Goal: Transaction & Acquisition: Purchase product/service

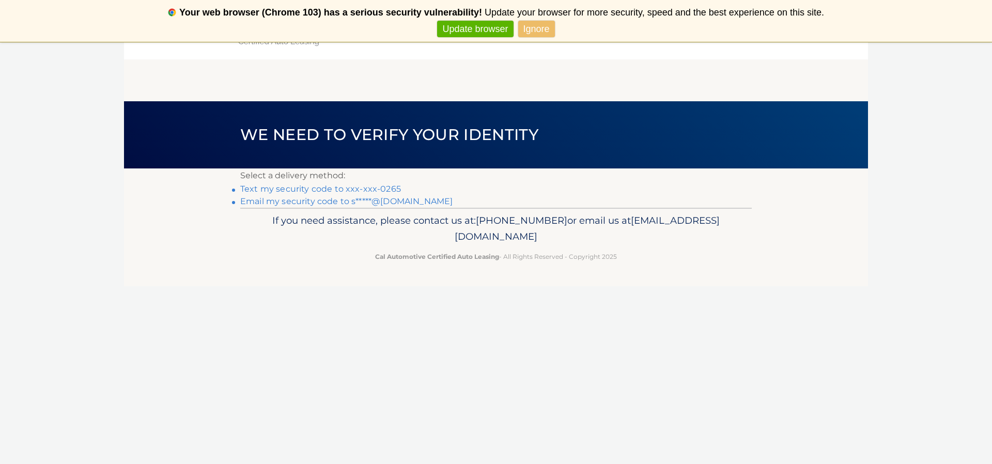
click at [373, 189] on link "Text my security code to xxx-xxx-0265" at bounding box center [320, 189] width 161 height 10
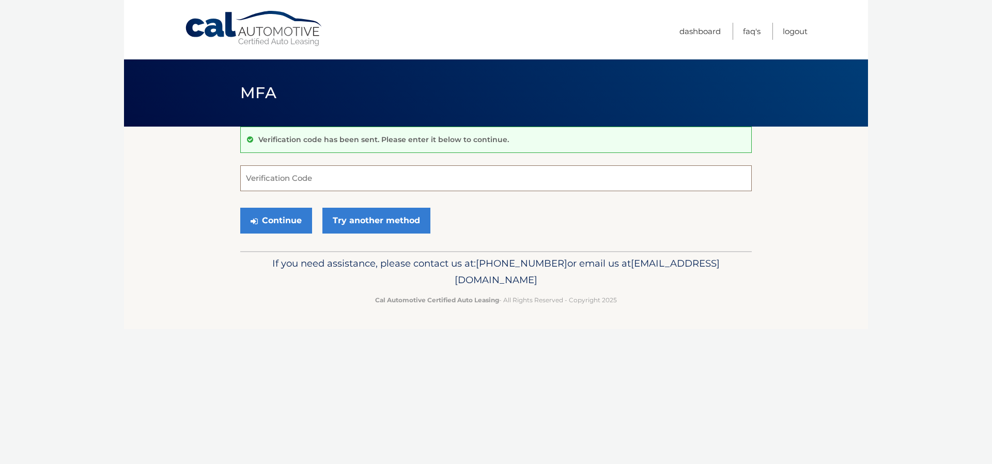
click at [315, 175] on input "Verification Code" at bounding box center [496, 178] width 512 height 26
type input "927065"
click at [267, 221] on button "Continue" at bounding box center [276, 221] width 72 height 26
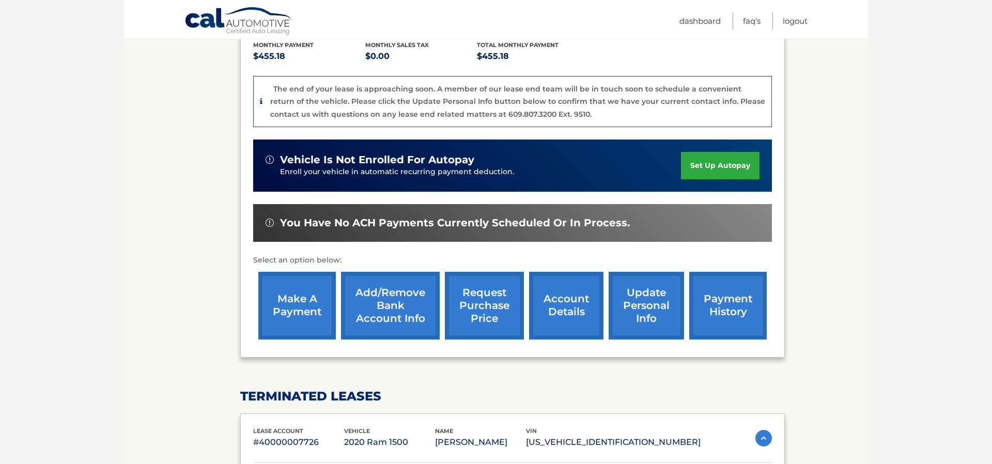
scroll to position [239, 0]
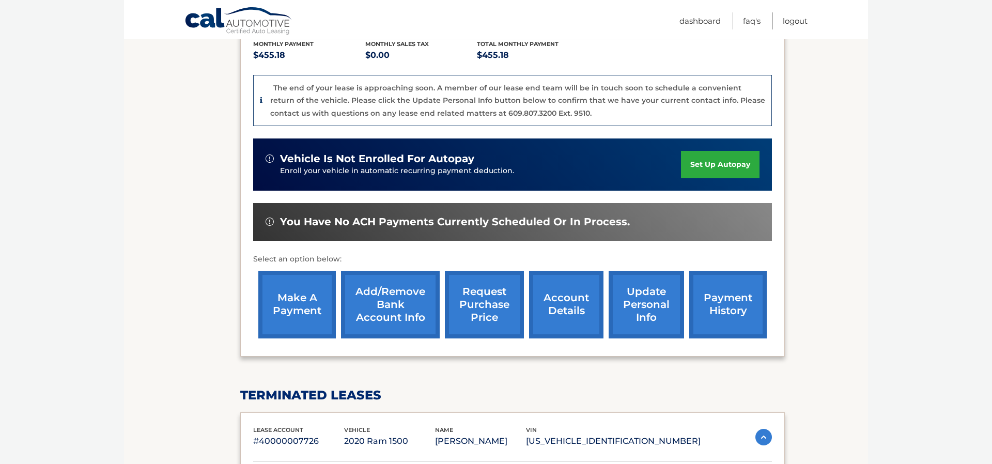
click at [306, 278] on link "make a payment" at bounding box center [297, 305] width 78 height 68
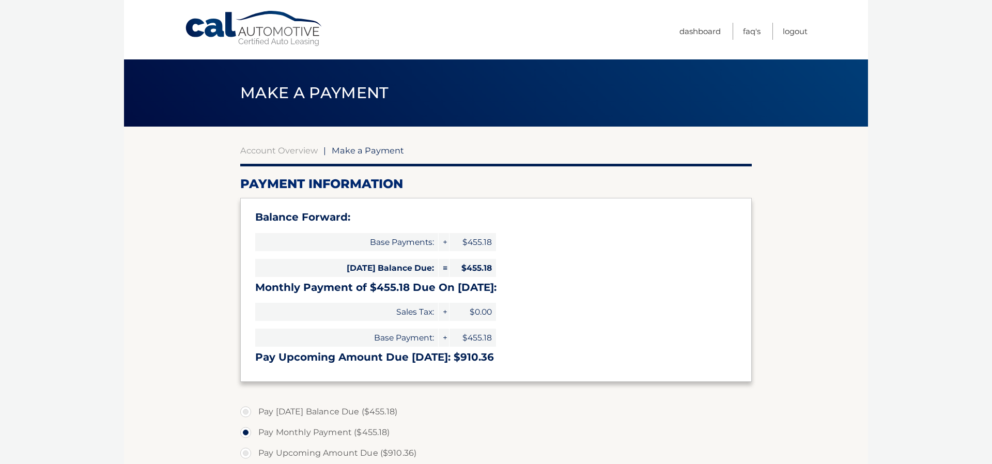
select select "NWIyNTJkYjMtZjI1NS00YWUyLTg4OTktMzNhMDIxYzc0M2U0"
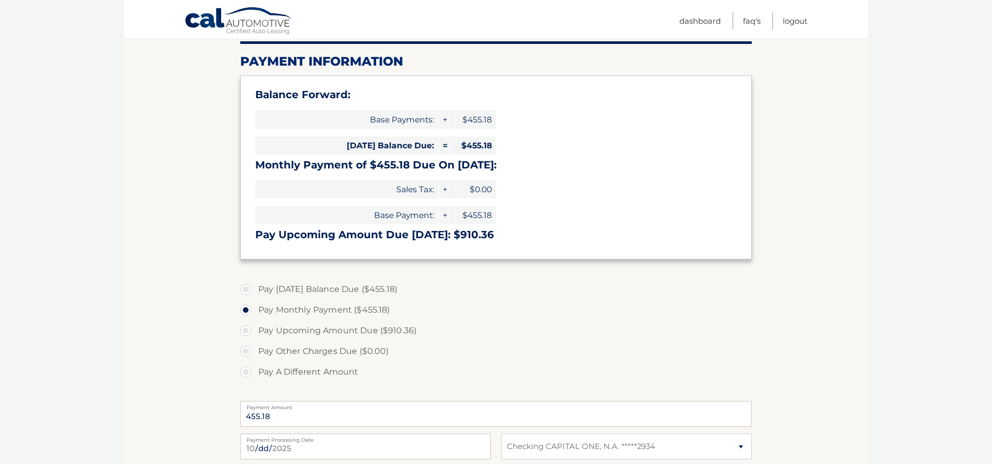
scroll to position [123, 0]
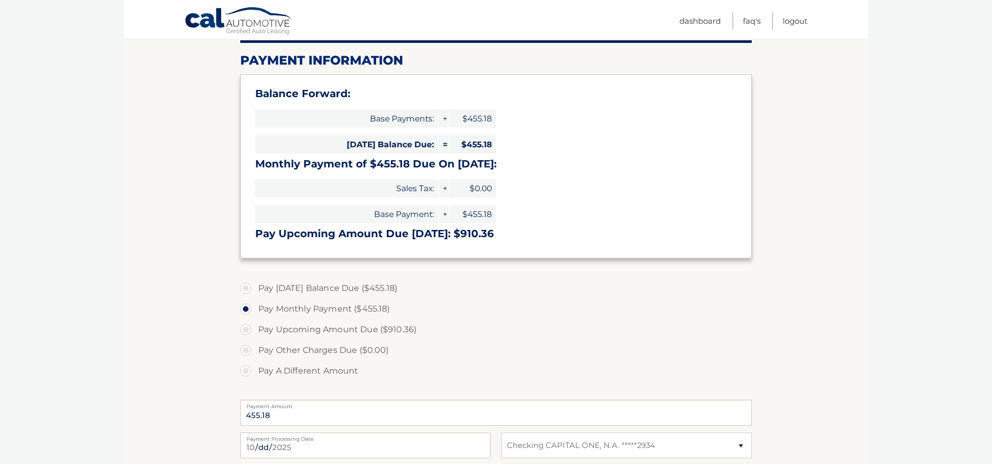
click at [245, 285] on label "Pay Today's Balance Due ($455.18)" at bounding box center [496, 288] width 512 height 21
click at [245, 285] on input "Pay Today's Balance Due ($455.18)" at bounding box center [249, 286] width 10 height 17
radio input "true"
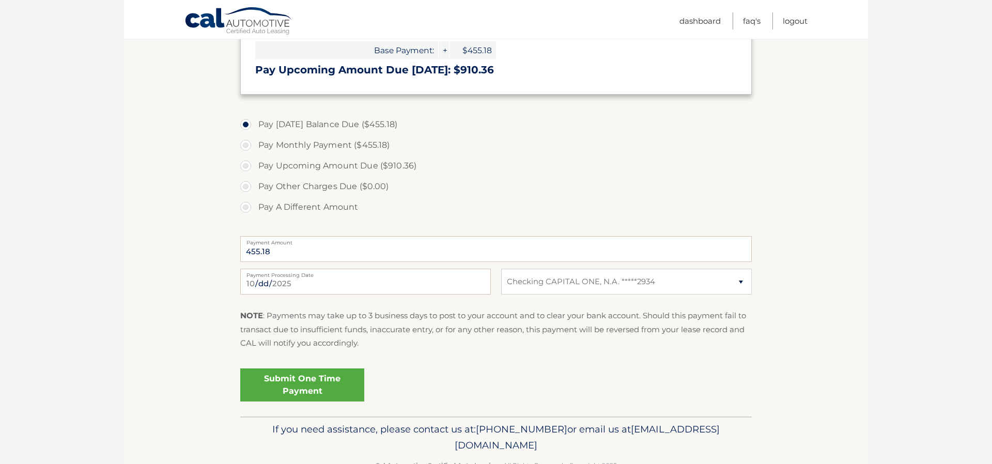
scroll to position [289, 0]
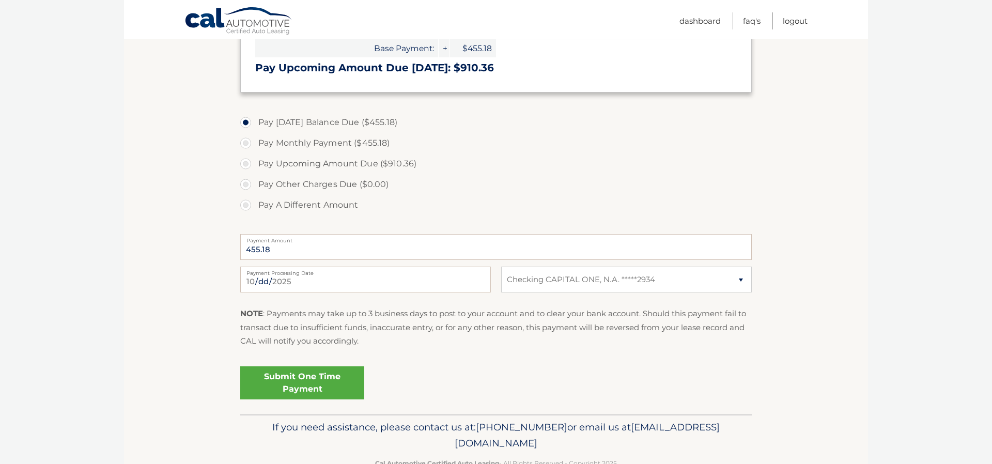
click at [297, 378] on link "Submit One Time Payment" at bounding box center [302, 382] width 124 height 33
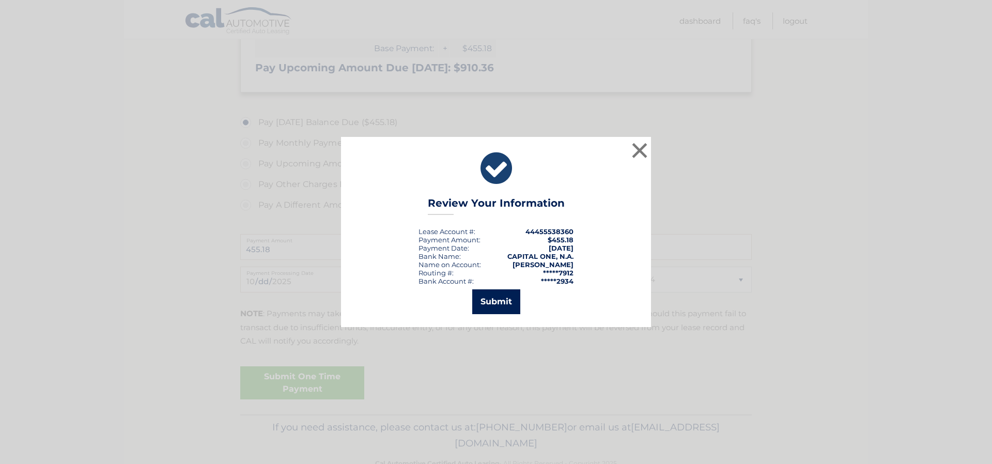
click at [491, 297] on button "Submit" at bounding box center [496, 301] width 48 height 25
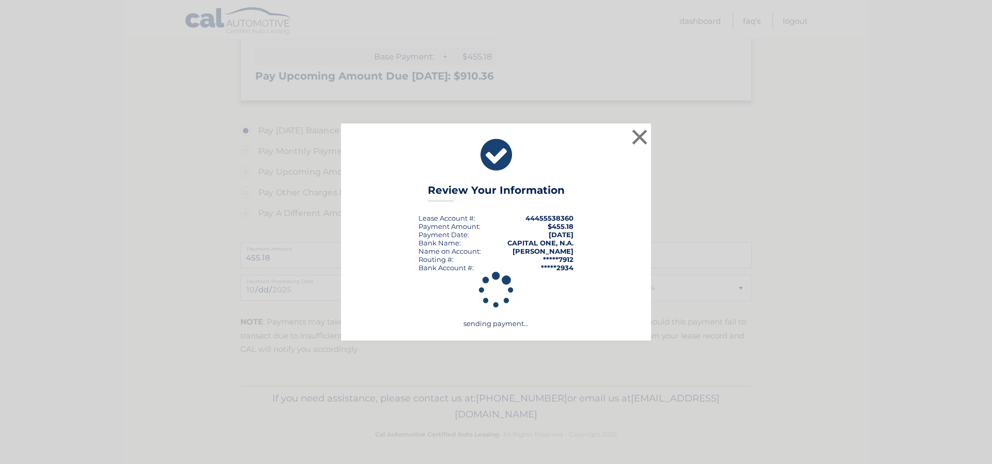
scroll to position [281, 0]
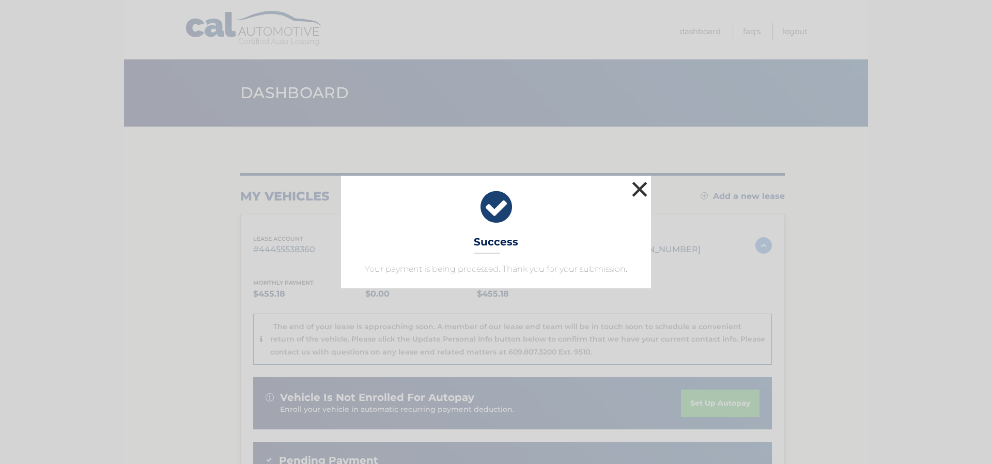
click at [641, 188] on button "×" at bounding box center [639, 189] width 21 height 21
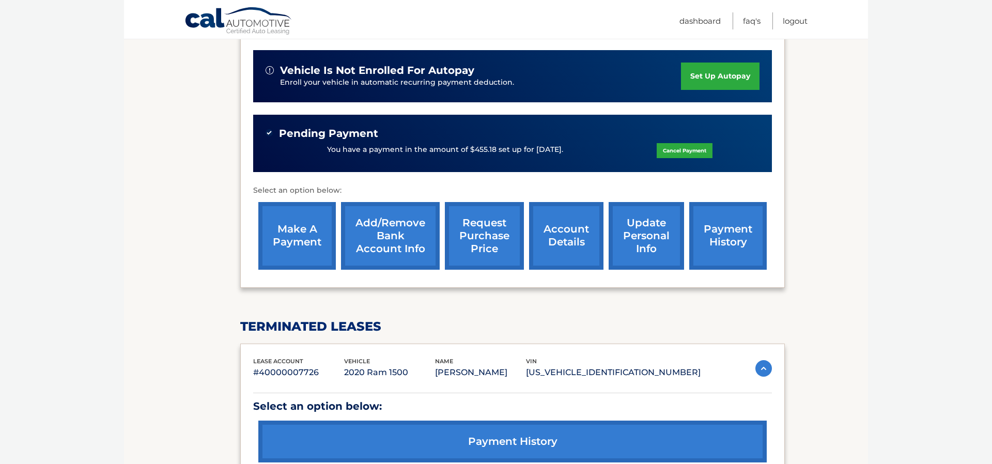
scroll to position [330, 0]
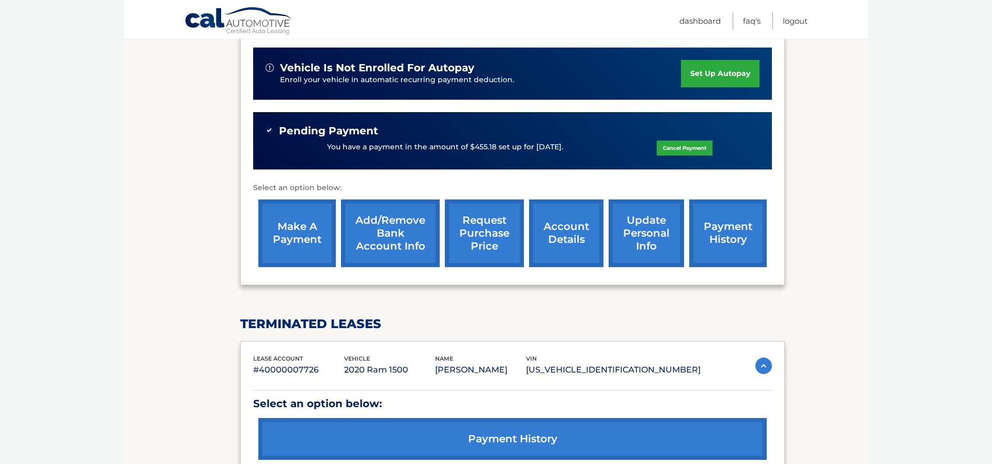
click at [567, 221] on link "account details" at bounding box center [566, 233] width 74 height 68
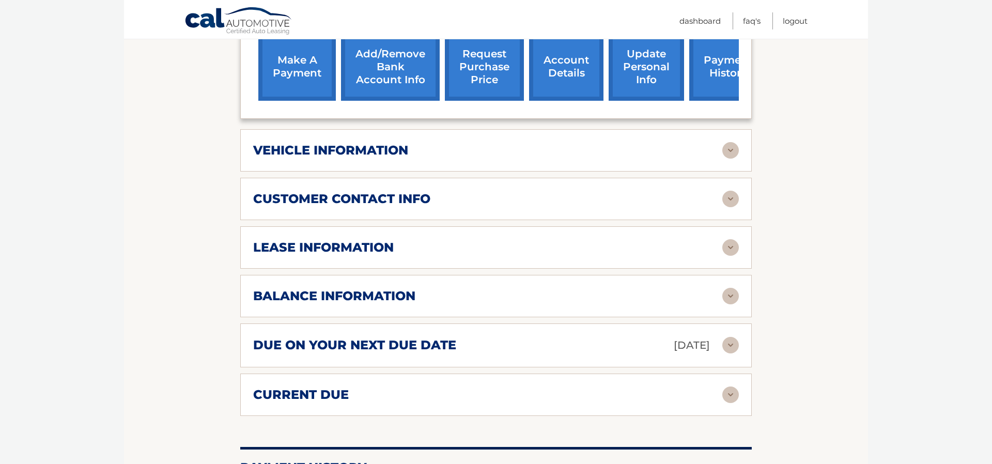
scroll to position [456, 0]
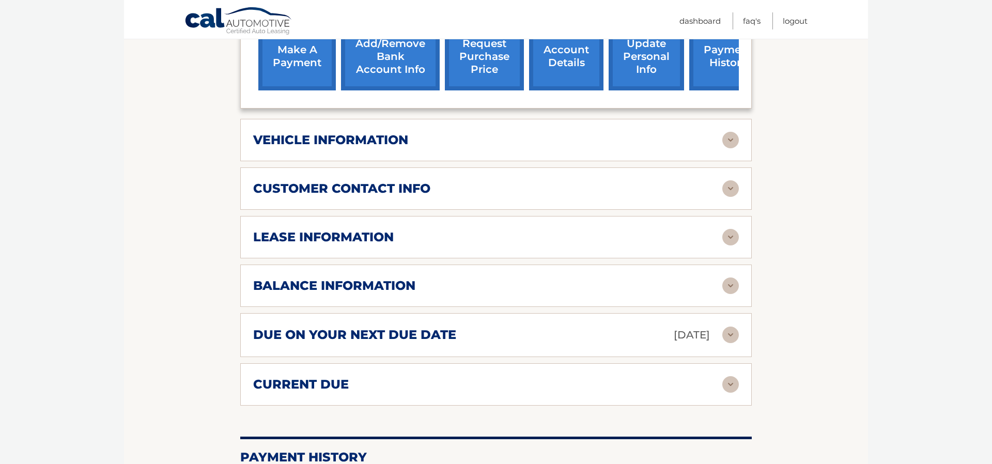
click at [729, 132] on img at bounding box center [730, 140] width 17 height 17
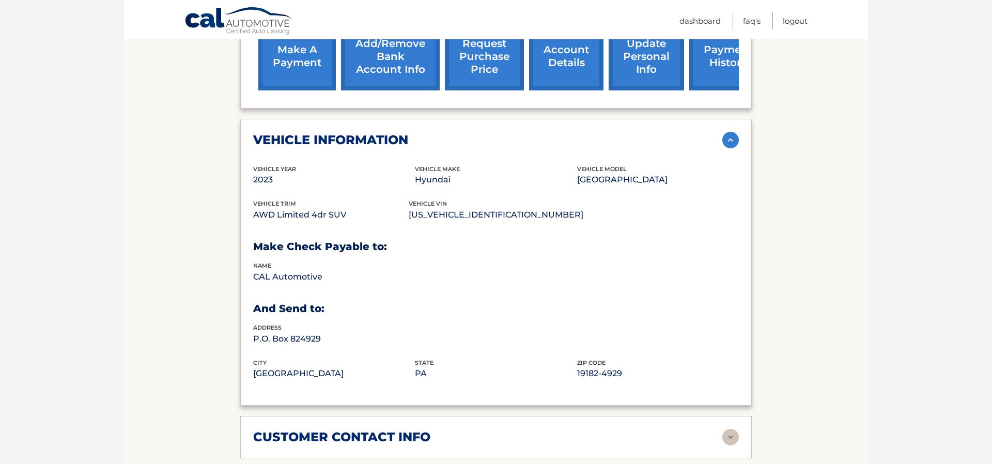
click at [731, 132] on img at bounding box center [730, 140] width 17 height 17
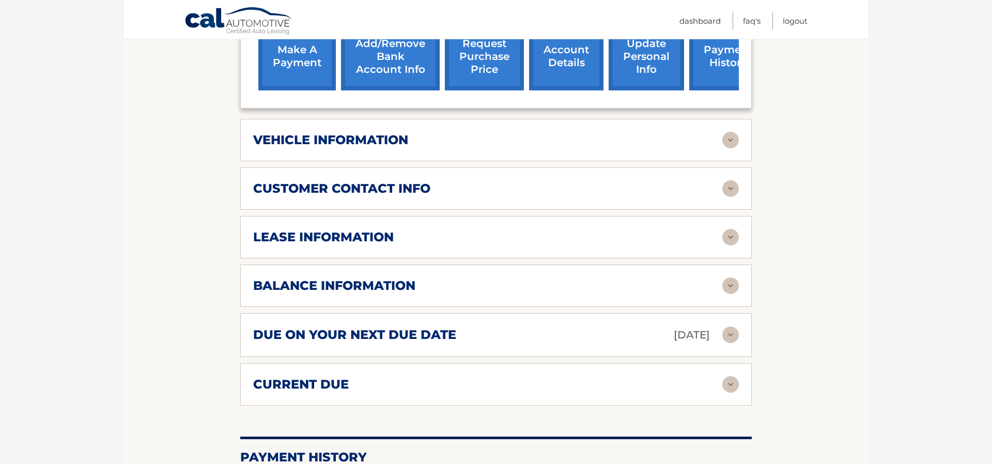
click at [731, 229] on img at bounding box center [730, 237] width 17 height 17
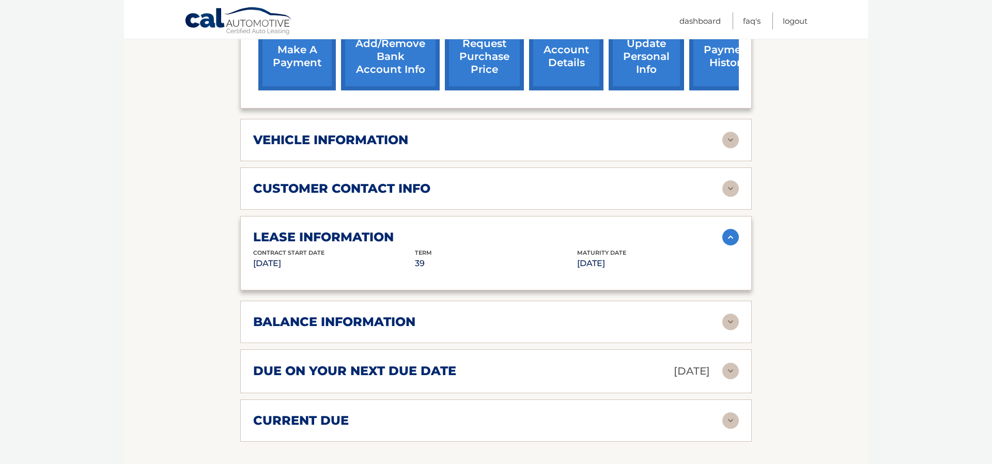
scroll to position [460, 0]
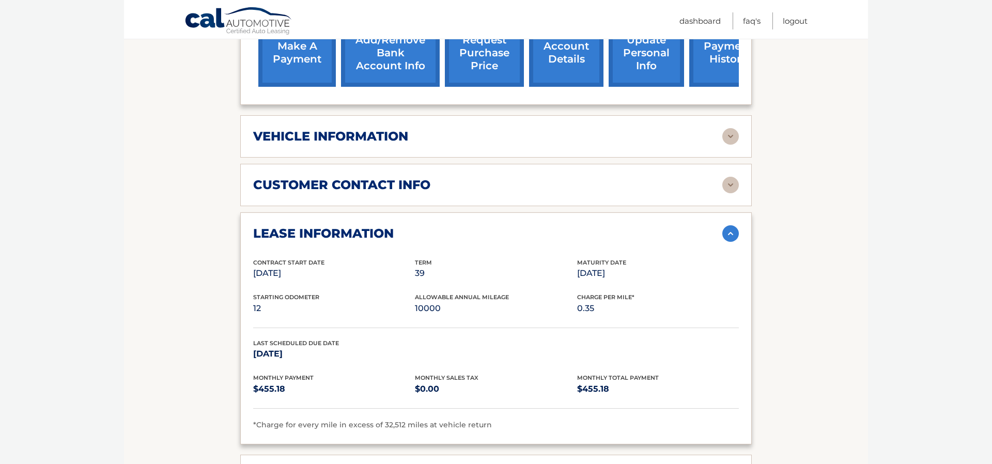
click at [732, 225] on img at bounding box center [730, 233] width 17 height 17
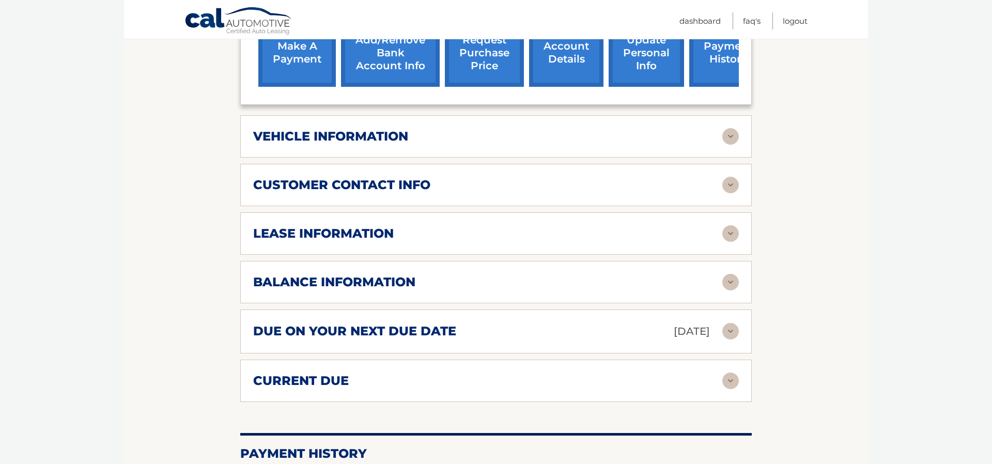
click at [727, 274] on img at bounding box center [730, 282] width 17 height 17
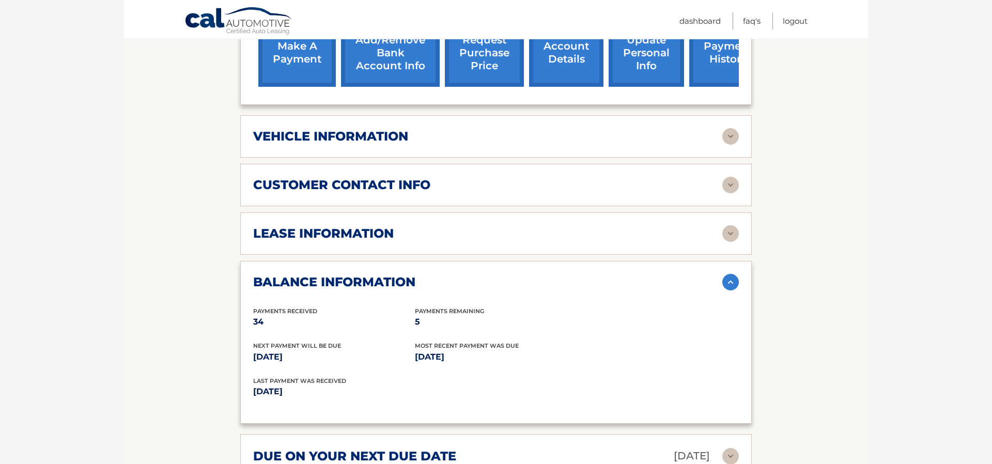
click at [732, 274] on img at bounding box center [730, 282] width 17 height 17
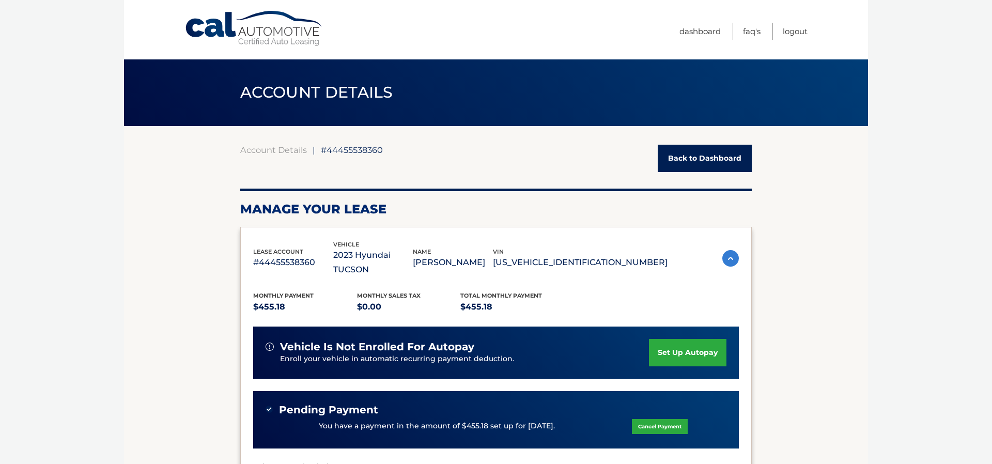
scroll to position [0, 0]
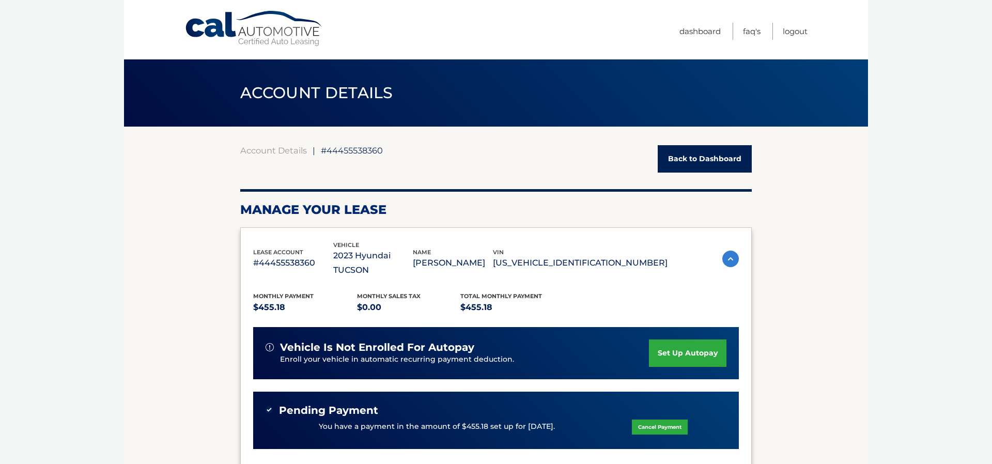
click at [697, 158] on link "Back to Dashboard" at bounding box center [705, 158] width 94 height 27
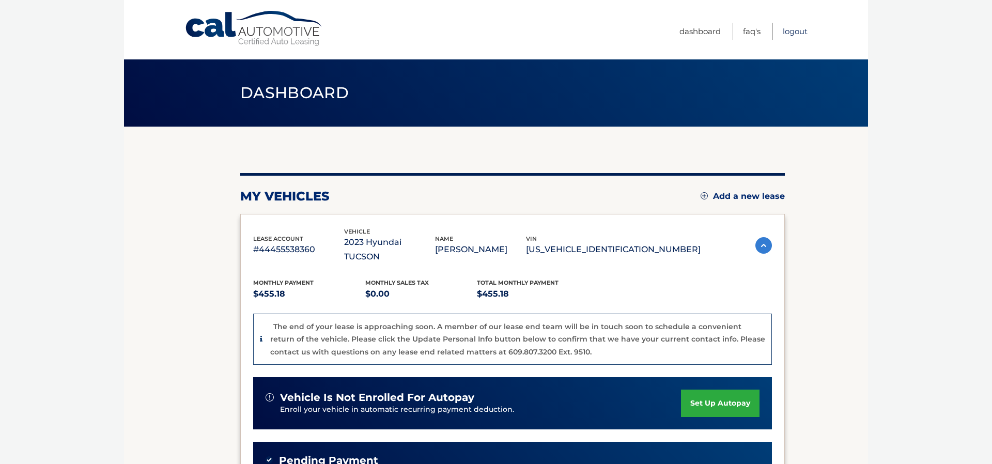
click at [800, 35] on link "Logout" at bounding box center [795, 31] width 25 height 17
